Goal: Transaction & Acquisition: Purchase product/service

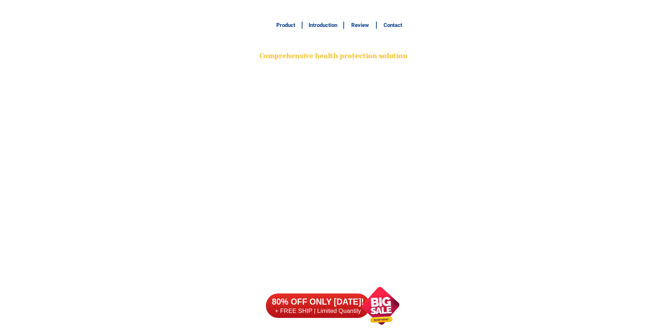
scroll to position [5656, 0]
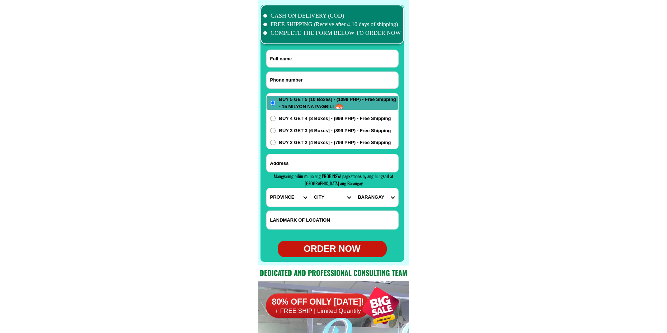
click at [304, 84] on input "Input phone_number" at bounding box center [333, 80] width 132 height 17
paste input "09773510344"
type input "09773510344"
paste input "[PERSON_NAME]"
click at [339, 54] on input "Input full_name" at bounding box center [333, 58] width 132 height 17
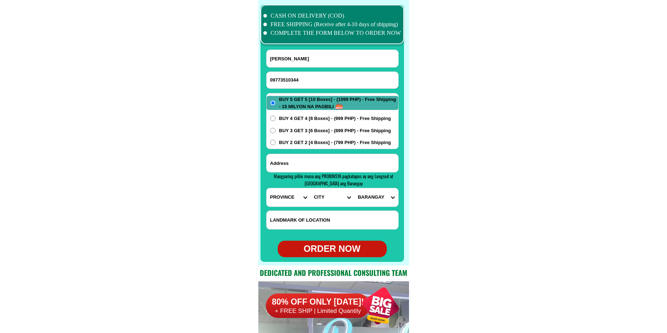
type input "[PERSON_NAME]"
paste input "256Cogon Brgy 83B SanJose Tacloban City Leyte purok 4 before [PERSON_NAME][GEOG…"
click at [336, 169] on input "256Cogon Brgy 83B SanJose Tacloban City Leyte purok 4 before [PERSON_NAME][GEOG…" at bounding box center [333, 163] width 132 height 18
type input "256Cogon Brgy 83B SanJose Tacloban City Leyte purok 4 before [PERSON_NAME][GEOG…"
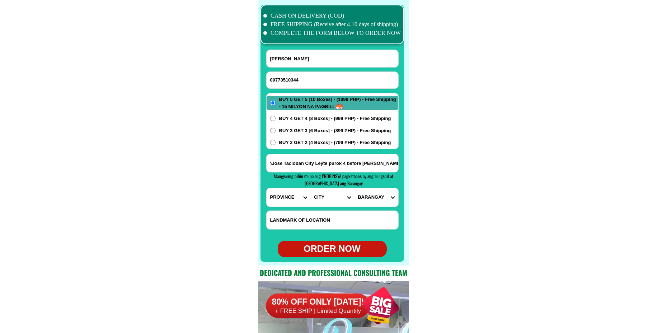
click at [288, 196] on select "PROVINCE [GEOGRAPHIC_DATA] [GEOGRAPHIC_DATA][PERSON_NAME][GEOGRAPHIC_DATA][GEOG…" at bounding box center [289, 197] width 44 height 18
select select "63_199"
click at [267, 188] on select "PROVINCE [GEOGRAPHIC_DATA] [GEOGRAPHIC_DATA][PERSON_NAME][GEOGRAPHIC_DATA][GEOG…" at bounding box center [289, 197] width 44 height 18
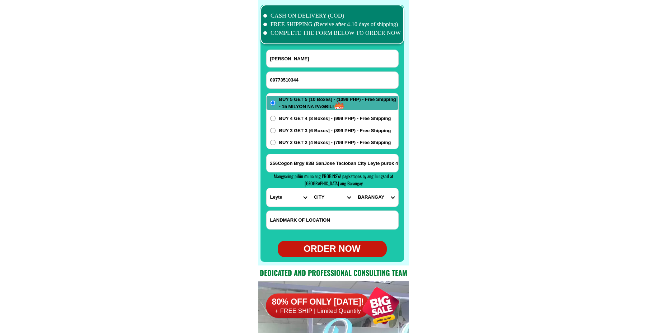
click at [318, 197] on select "CITY [GEOGRAPHIC_DATA][PERSON_NAME][GEOGRAPHIC_DATA] [GEOGRAPHIC_DATA] [GEOGRAP…" at bounding box center [332, 197] width 44 height 18
select select "63_199728"
click at [310, 188] on select "CITY [GEOGRAPHIC_DATA][PERSON_NAME][GEOGRAPHIC_DATA] [GEOGRAPHIC_DATA] [GEOGRAP…" at bounding box center [332, 197] width 44 height 18
click at [373, 198] on select "[GEOGRAPHIC_DATA] ([GEOGRAPHIC_DATA][PERSON_NAME]) [GEOGRAPHIC_DATA] ([GEOGRAPH…" at bounding box center [376, 197] width 44 height 18
click at [376, 189] on select "[GEOGRAPHIC_DATA] ([GEOGRAPHIC_DATA][PERSON_NAME]) [GEOGRAPHIC_DATA] ([GEOGRAPH…" at bounding box center [376, 197] width 44 height 18
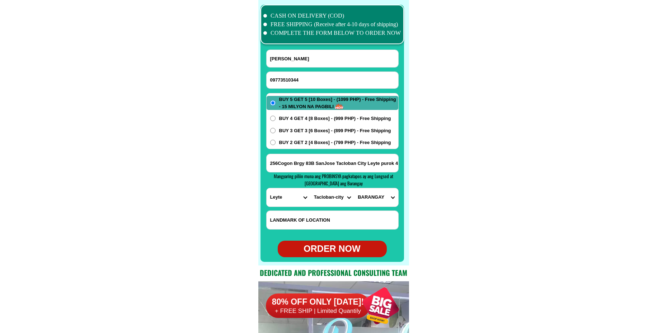
select select "63_1997283219"
click at [354, 188] on select "[GEOGRAPHIC_DATA] ([GEOGRAPHIC_DATA][PERSON_NAME]) [GEOGRAPHIC_DATA] ([GEOGRAPH…" at bounding box center [376, 197] width 44 height 18
click at [318, 227] on input "Input LANDMARKOFLOCATION" at bounding box center [333, 220] width 132 height 18
paste input "[GEOGRAPHIC_DATA][PERSON_NAME][GEOGRAPHIC_DATA] [GEOGRAPHIC_DATA] before [PERSO…"
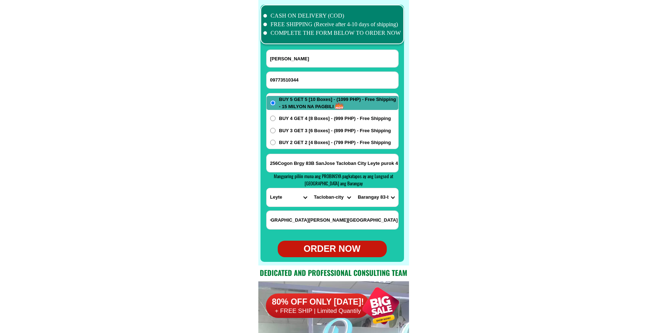
type input "[GEOGRAPHIC_DATA][PERSON_NAME][GEOGRAPHIC_DATA] [GEOGRAPHIC_DATA] before [PERSO…"
click at [330, 249] on div "ORDER NOW" at bounding box center [332, 249] width 109 height 14
radio input "true"
